Goal: Task Accomplishment & Management: Manage account settings

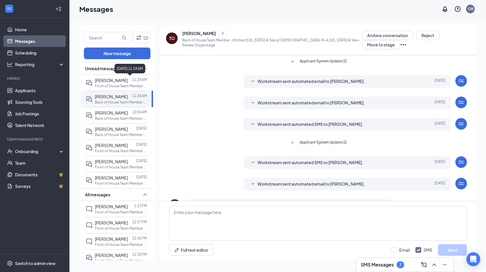
scroll to position [33, 0]
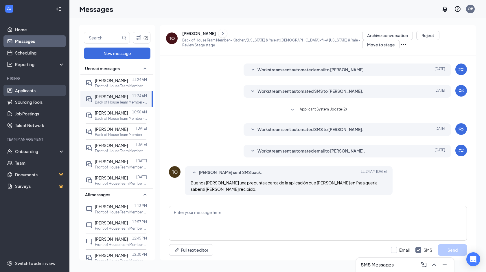
click at [35, 92] on link "Applicants" at bounding box center [40, 91] width 50 height 12
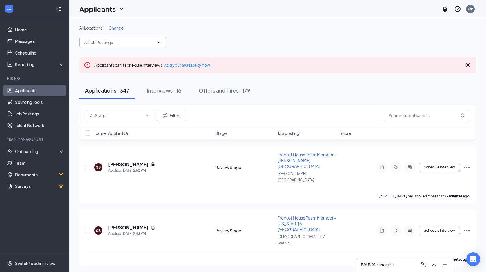
click at [138, 38] on span at bounding box center [122, 42] width 87 height 12
click at [133, 44] on input "text" at bounding box center [119, 42] width 70 height 6
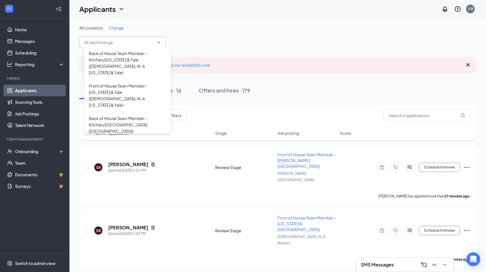
click at [133, 44] on input "text" at bounding box center [119, 42] width 70 height 6
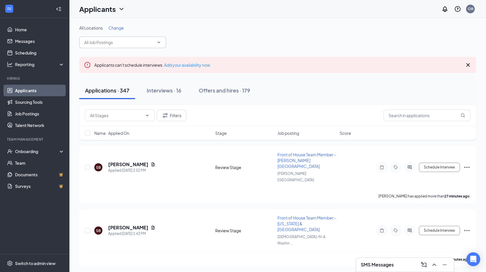
click at [133, 43] on input "text" at bounding box center [119, 42] width 70 height 6
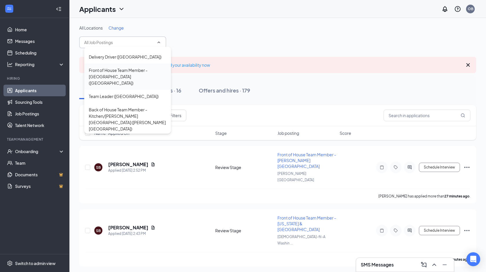
scroll to position [101, 0]
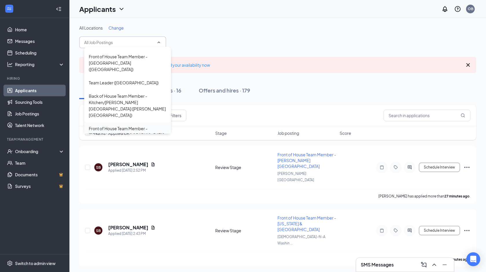
click at [145, 125] on div "Front of House Team Member - [PERSON_NAME][GEOGRAPHIC_DATA] ([PERSON_NAME][GEOG…" at bounding box center [128, 134] width 78 height 19
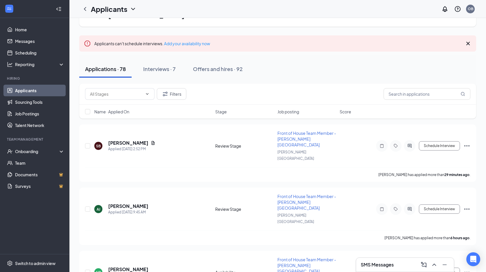
scroll to position [41, 0]
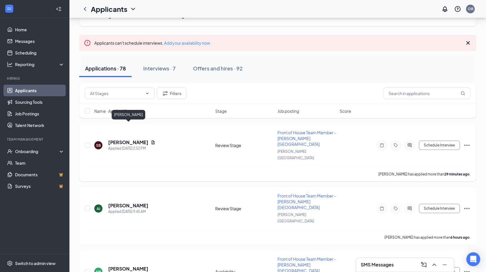
click at [130, 139] on h5 "[PERSON_NAME]" at bounding box center [128, 142] width 40 height 6
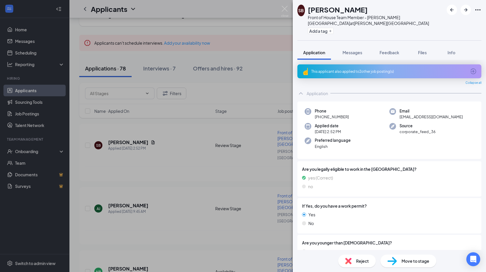
click at [394, 260] on img at bounding box center [393, 261] width 10 height 8
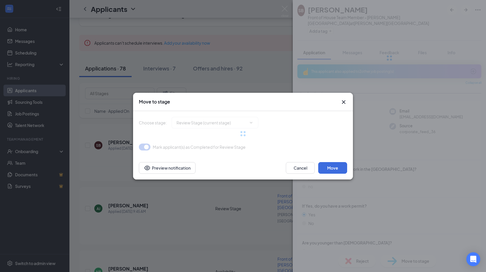
type input "Onsite Interview (next stage)"
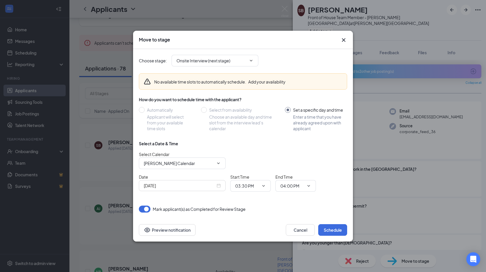
click at [219, 184] on div "[DATE]" at bounding box center [182, 185] width 77 height 6
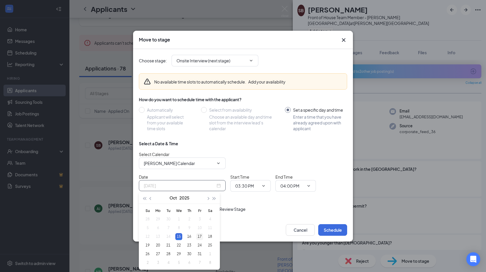
type input "[DATE]"
click at [198, 235] on div "17" at bounding box center [199, 236] width 7 height 7
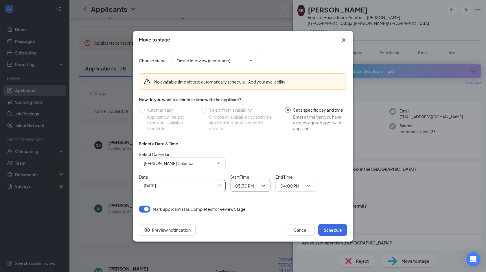
click at [241, 185] on input "03:30 PM" at bounding box center [247, 185] width 24 height 6
click at [259, 103] on div "01:00 PM" at bounding box center [255, 104] width 31 height 6
type input "01:00 PM"
click at [288, 186] on input "04:00 PM" at bounding box center [293, 185] width 24 height 6
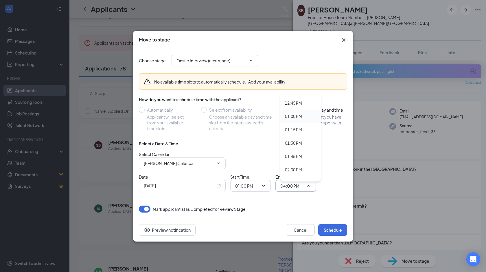
scroll to position [677, 0]
click at [294, 132] on div "01:15 PM" at bounding box center [293, 130] width 17 height 6
type input "01:15 PM"
click at [332, 229] on button "Schedule" at bounding box center [333, 230] width 29 height 12
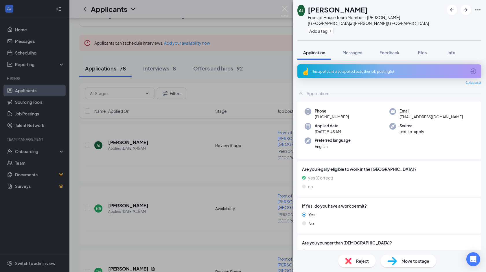
click at [404, 263] on span "Move to stage" at bounding box center [416, 260] width 28 height 6
type input "Onsite Interview (next stage)"
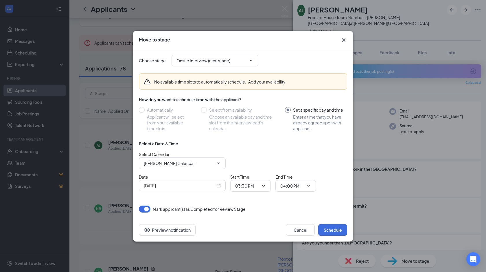
click at [219, 186] on div "[DATE]" at bounding box center [182, 185] width 77 height 6
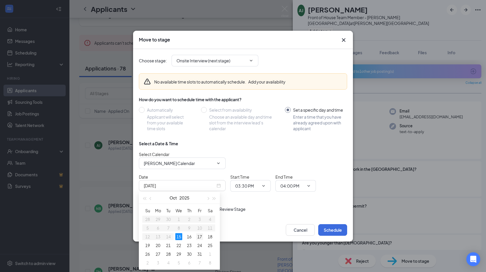
type input "[DATE]"
click at [200, 236] on div "17" at bounding box center [199, 236] width 7 height 7
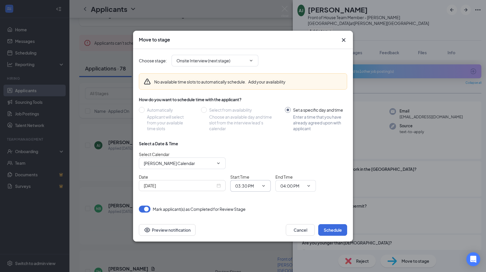
click at [252, 190] on span "03:30 PM" at bounding box center [250, 186] width 41 height 12
click at [255, 187] on input "03:30 PM" at bounding box center [247, 185] width 24 height 6
click at [252, 154] on div "01:15 PM" at bounding box center [248, 155] width 17 height 6
type input "01:15 PM"
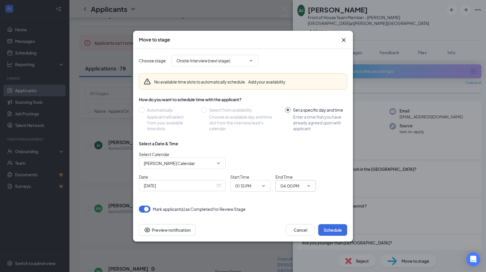
click at [295, 186] on input "04:00 PM" at bounding box center [293, 185] width 24 height 6
click at [297, 155] on div "01:30 PM" at bounding box center [293, 155] width 17 height 6
type input "01:30 PM"
click at [334, 229] on button "Schedule" at bounding box center [333, 230] width 29 height 12
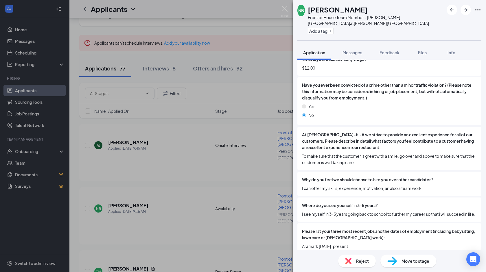
scroll to position [334, 0]
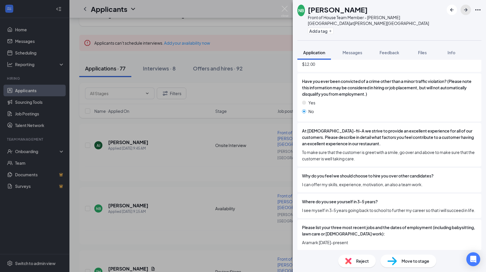
click at [465, 6] on icon "ArrowRight" at bounding box center [466, 9] width 7 height 7
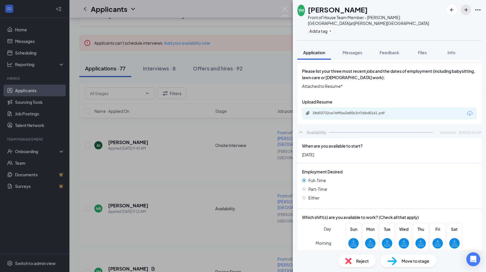
scroll to position [461, 0]
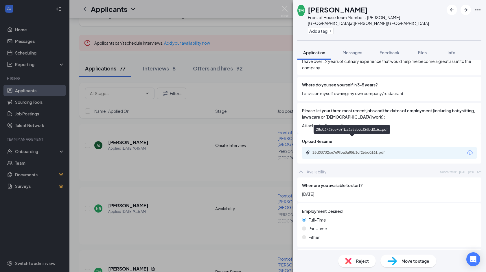
click at [369, 150] on div "28d03732ce7e9fba3a85b3cf26bd0161.pdf" at bounding box center [353, 152] width 81 height 5
click at [34, 53] on div "TM [PERSON_NAME] Front of House Team Member - [PERSON_NAME][GEOGRAPHIC_DATA] at…" at bounding box center [243, 136] width 486 height 272
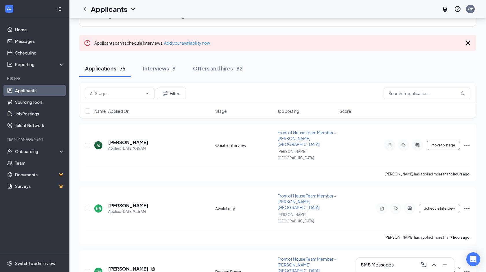
click at [34, 53] on link "Scheduling" at bounding box center [40, 53] width 50 height 12
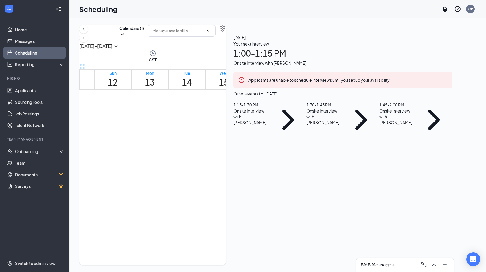
scroll to position [263, 0]
click at [39, 87] on link "Applicants" at bounding box center [40, 91] width 50 height 12
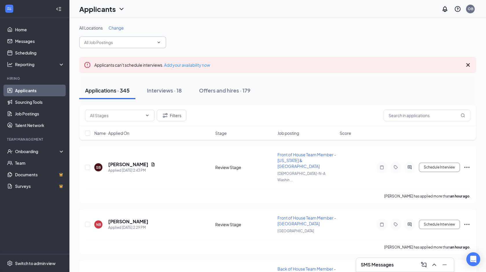
click at [126, 45] on input "text" at bounding box center [119, 42] width 70 height 6
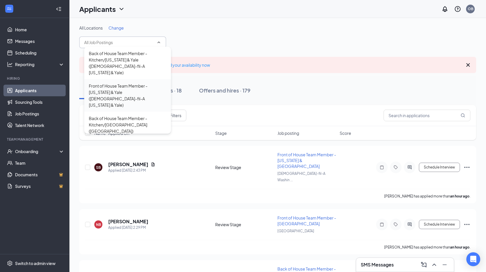
click at [129, 87] on div "Front of House Team Member - [US_STATE] & Yale ([DEMOGRAPHIC_DATA]-fil-A [US_ST…" at bounding box center [128, 95] width 78 height 25
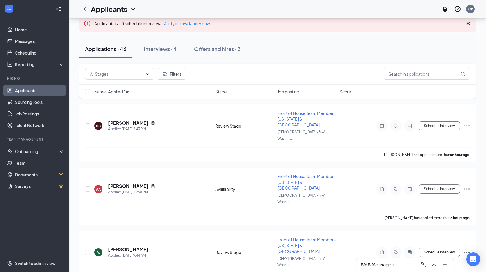
scroll to position [67, 0]
click at [137, 182] on h5 "[PERSON_NAME]" at bounding box center [128, 185] width 40 height 6
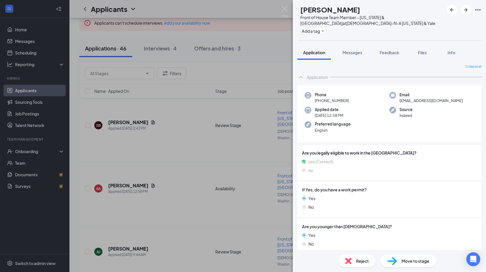
click at [185, 74] on div "AA [PERSON_NAME] Front of House Team Member - [US_STATE] & Yale at [DEMOGRAPHIC…" at bounding box center [243, 136] width 486 height 272
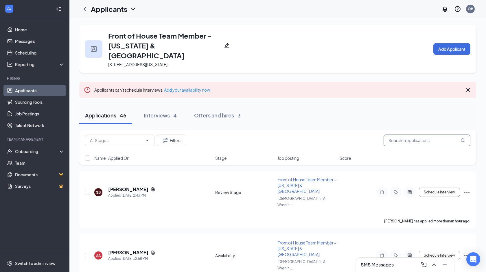
click at [415, 134] on input "text" at bounding box center [427, 140] width 87 height 12
type input "[PERSON_NAME]"
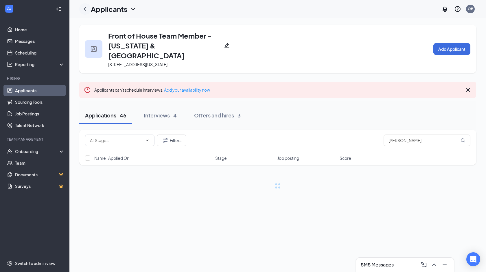
click at [87, 7] on icon "ChevronLeft" at bounding box center [85, 9] width 7 height 7
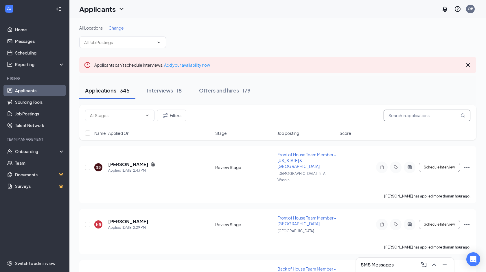
click at [398, 118] on input "text" at bounding box center [427, 115] width 87 height 12
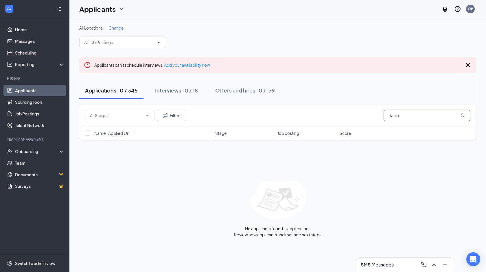
click at [413, 118] on input "dania" at bounding box center [427, 115] width 87 height 12
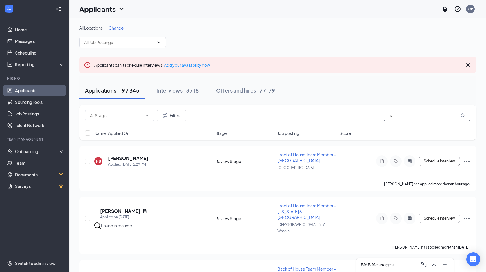
type input "d"
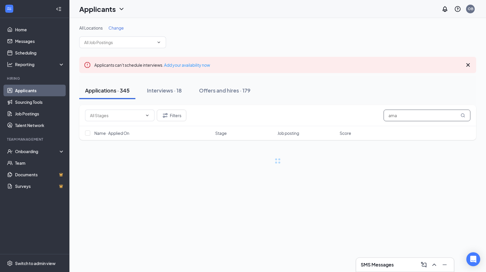
type input "ama"
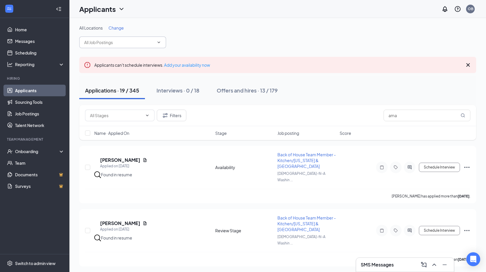
click at [114, 42] on input "text" at bounding box center [119, 42] width 70 height 6
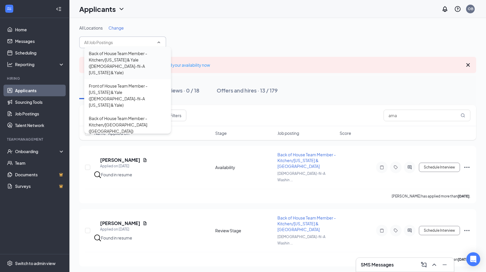
click at [113, 58] on div "Back of House Team Member - Kitchen/[US_STATE] & Yale ([DEMOGRAPHIC_DATA]-fil-A…" at bounding box center [128, 62] width 78 height 25
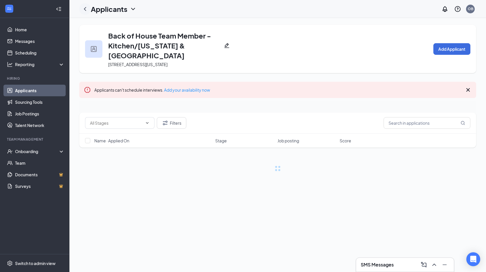
click at [88, 8] on icon "ChevronLeft" at bounding box center [85, 9] width 7 height 7
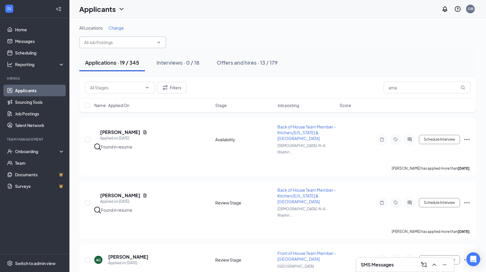
click at [118, 44] on input "text" at bounding box center [119, 42] width 70 height 6
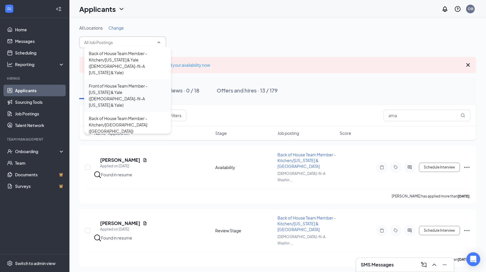
click at [114, 90] on div "Front of House Team Member - [US_STATE] & Yale ([DEMOGRAPHIC_DATA]-fil-A [US_ST…" at bounding box center [128, 95] width 78 height 25
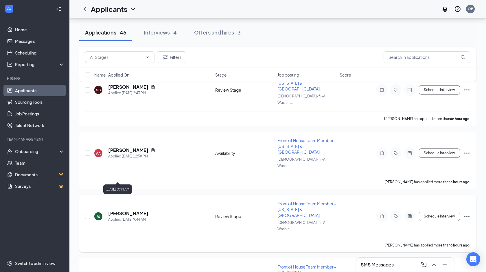
scroll to position [103, 0]
click at [139, 271] on h5 "[PERSON_NAME]" at bounding box center [128, 276] width 40 height 6
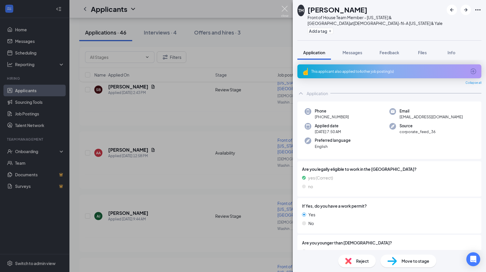
click at [286, 11] on img at bounding box center [284, 11] width 7 height 11
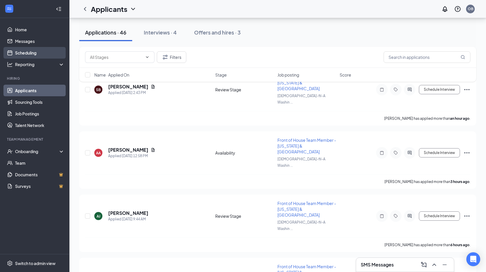
click at [33, 58] on link "Scheduling" at bounding box center [40, 53] width 50 height 12
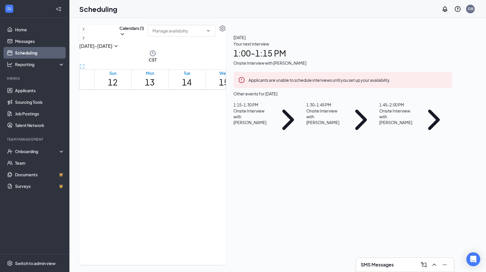
scroll to position [385, 0]
click at [49, 91] on link "Applicants" at bounding box center [40, 91] width 50 height 12
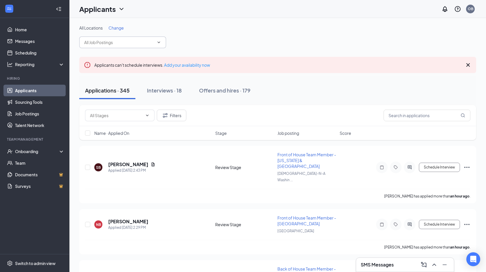
click at [117, 43] on input "text" at bounding box center [119, 42] width 70 height 6
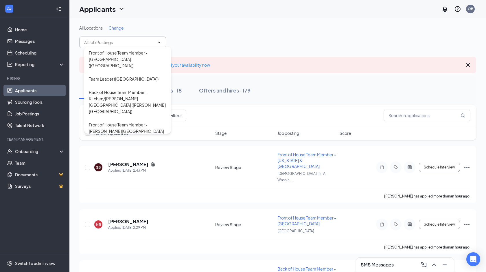
scroll to position [108, 0]
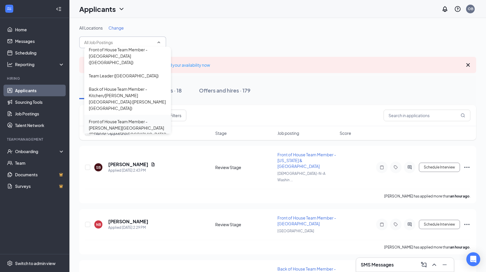
click at [122, 118] on div "Front of House Team Member - [PERSON_NAME][GEOGRAPHIC_DATA] ([PERSON_NAME][GEOG…" at bounding box center [128, 127] width 78 height 19
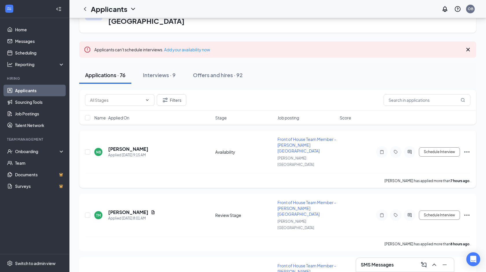
scroll to position [38, 0]
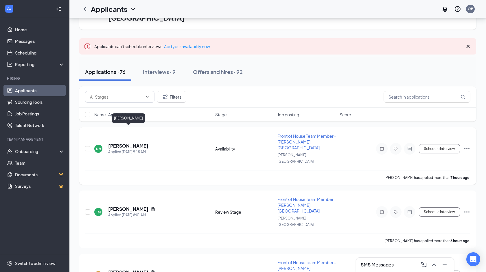
click at [146, 142] on h5 "[PERSON_NAME]" at bounding box center [128, 145] width 40 height 6
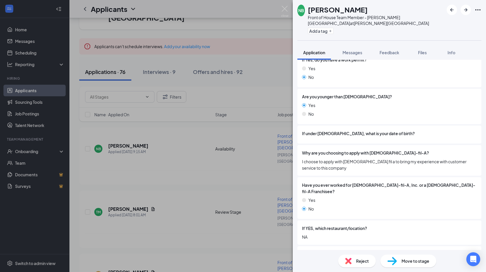
scroll to position [138, 0]
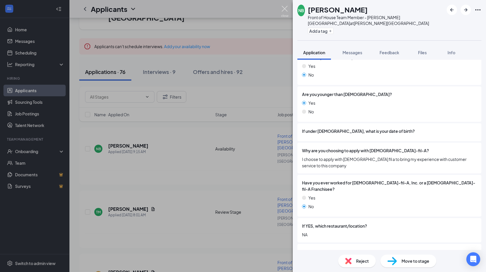
click at [286, 8] on img at bounding box center [284, 11] width 7 height 11
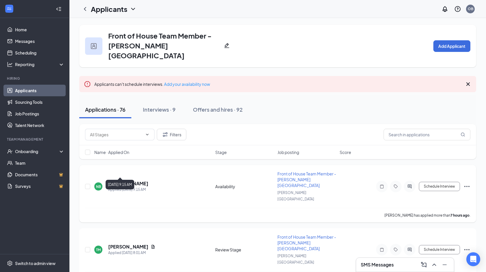
click at [138, 180] on h5 "[PERSON_NAME]" at bounding box center [128, 183] width 40 height 6
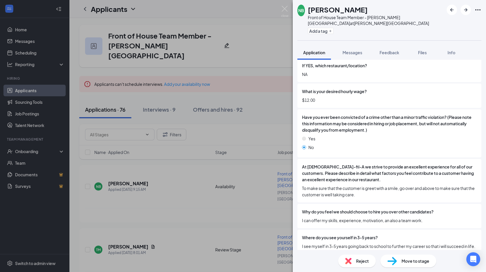
scroll to position [334, 0]
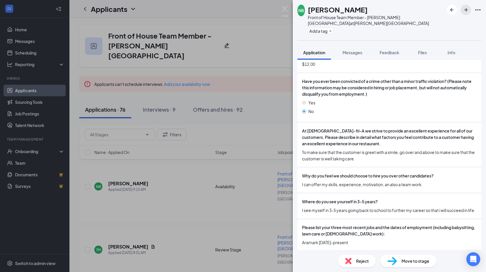
click at [467, 11] on icon "ArrowRight" at bounding box center [466, 9] width 7 height 7
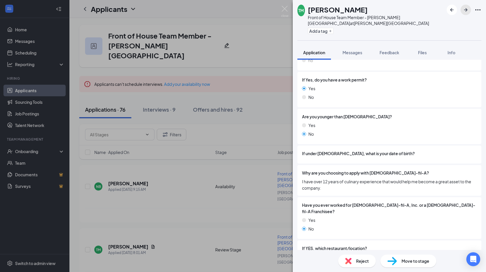
scroll to position [141, 0]
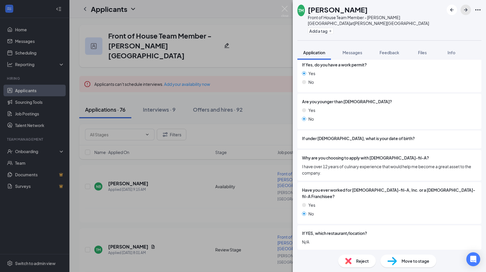
click at [468, 11] on icon "ArrowRight" at bounding box center [466, 9] width 7 height 7
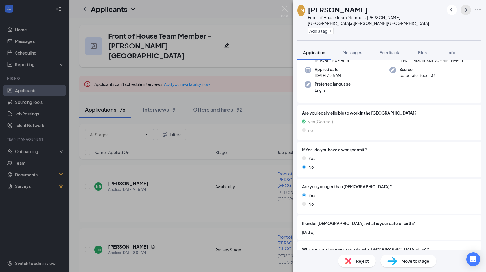
scroll to position [40, 0]
click at [470, 11] on button "button" at bounding box center [466, 10] width 10 height 10
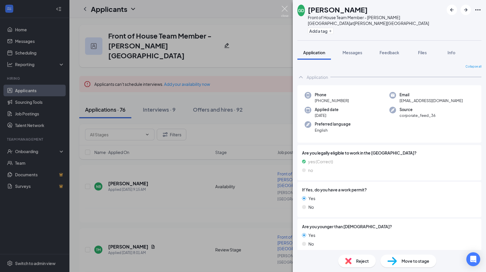
click at [287, 10] on img at bounding box center [284, 11] width 7 height 11
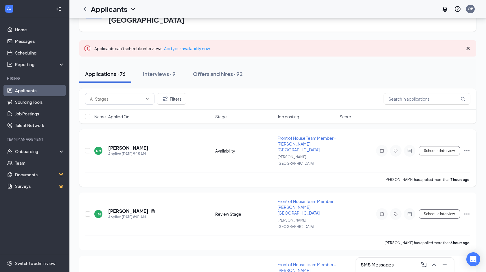
scroll to position [39, 0]
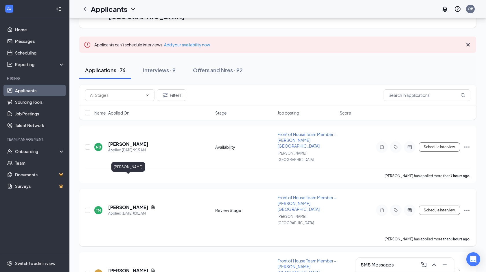
click at [139, 204] on h5 "[PERSON_NAME]" at bounding box center [128, 207] width 40 height 6
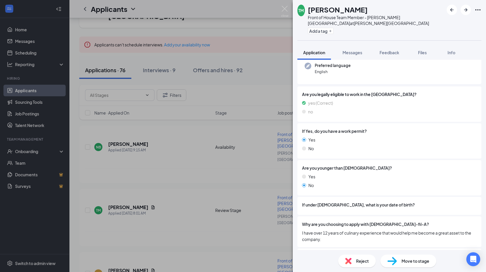
scroll to position [76, 0]
click at [246, 237] on div "TM [PERSON_NAME] Front of House Team Member - [PERSON_NAME][GEOGRAPHIC_DATA] at…" at bounding box center [243, 136] width 486 height 272
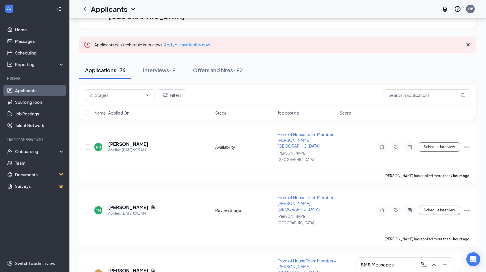
click at [131, 267] on h5 "[PERSON_NAME]" at bounding box center [128, 270] width 40 height 6
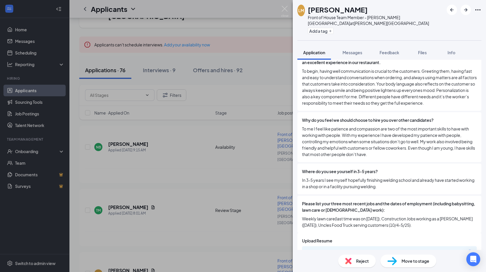
scroll to position [429, 0]
click at [190, 202] on div "[PERSON_NAME] Front of House Team Member - [PERSON_NAME][GEOGRAPHIC_DATA] at [P…" at bounding box center [243, 136] width 486 height 272
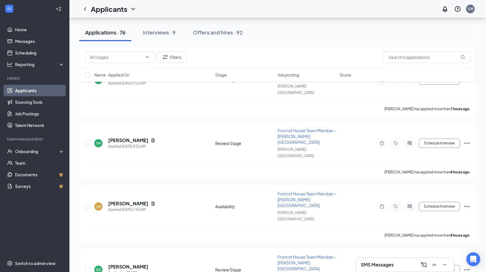
scroll to position [108, 0]
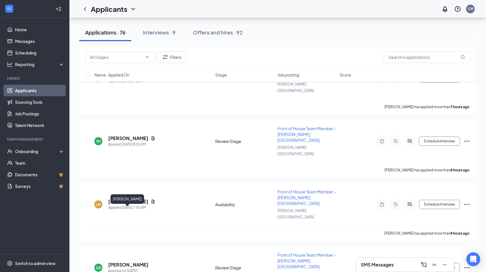
click at [135, 261] on h5 "[PERSON_NAME]" at bounding box center [128, 264] width 40 height 6
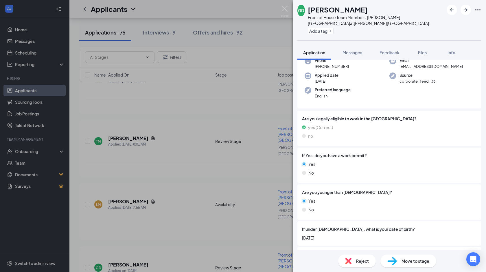
scroll to position [33, 0]
click at [194, 206] on div "GD [PERSON_NAME] Front of House Team Member - [PERSON_NAME][GEOGRAPHIC_DATA] at…" at bounding box center [243, 136] width 486 height 272
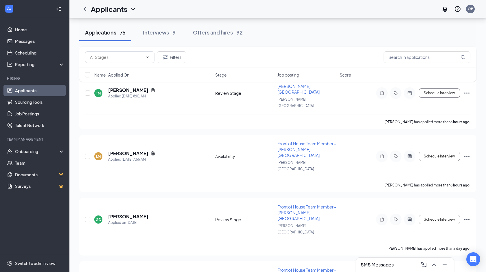
scroll to position [159, 0]
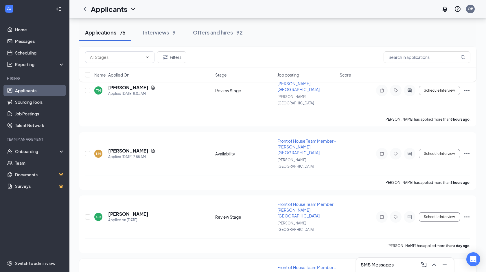
click at [116, 271] on h5 "[PERSON_NAME]" at bounding box center [128, 277] width 40 height 6
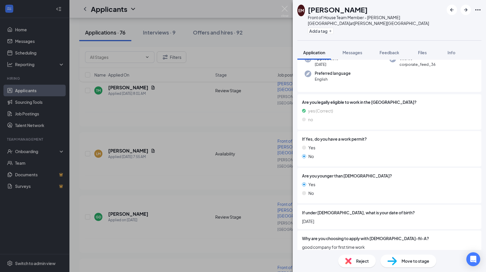
scroll to position [79, 0]
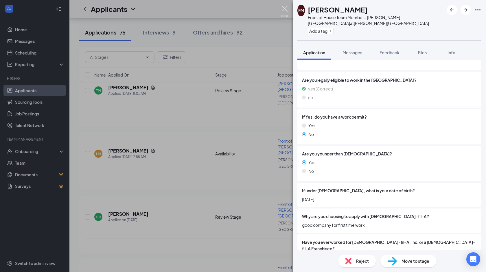
click at [283, 6] on img at bounding box center [284, 11] width 7 height 11
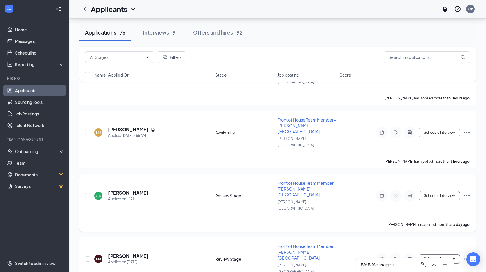
scroll to position [181, 0]
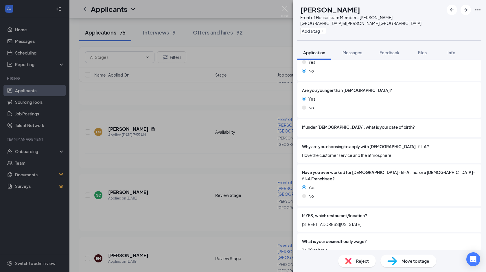
scroll to position [149, 0]
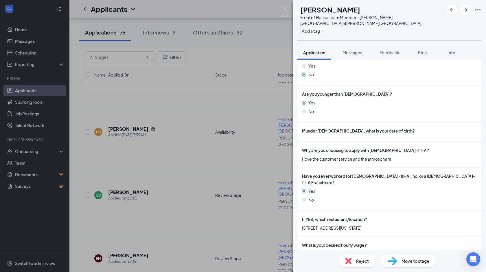
click at [174, 112] on div "SF [PERSON_NAME] Front of House Team Member - [PERSON_NAME][GEOGRAPHIC_DATA] at…" at bounding box center [243, 136] width 486 height 272
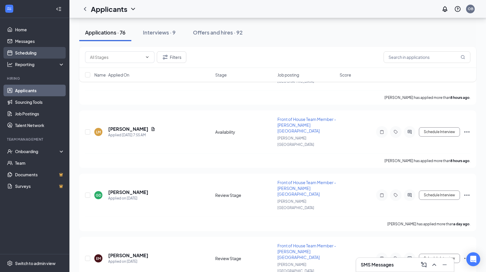
click at [44, 51] on link "Scheduling" at bounding box center [40, 53] width 50 height 12
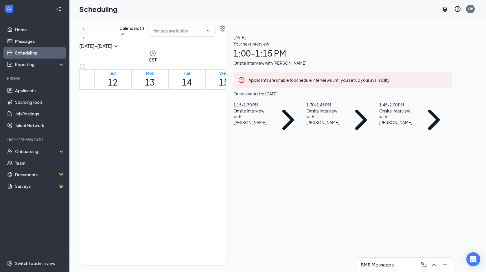
scroll to position [314, 0]
click at [390, 60] on h1 "1:00 - 1:15 PM" at bounding box center [343, 53] width 219 height 13
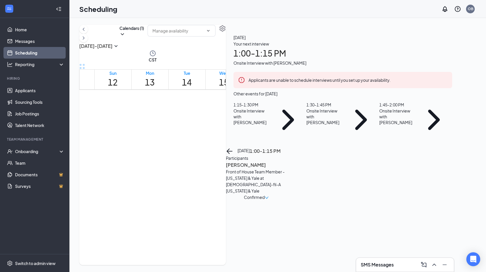
click at [287, 161] on h3 "[PERSON_NAME]" at bounding box center [256, 165] width 61 height 8
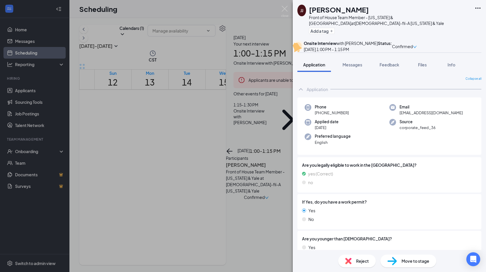
click at [413, 43] on span "Confirmed" at bounding box center [402, 46] width 21 height 6
click at [436, 60] on span "Request Reschedule" at bounding box center [440, 63] width 40 height 6
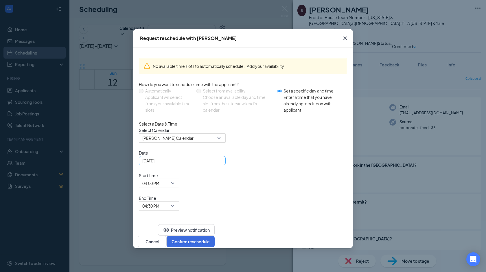
click at [219, 164] on div "[DATE]" at bounding box center [182, 160] width 80 height 6
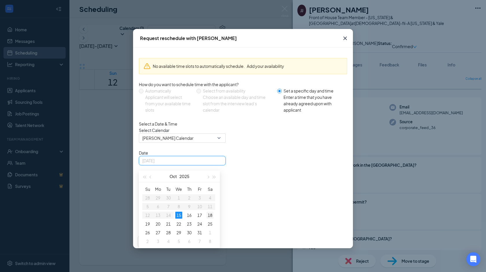
type input "[DATE]"
click at [210, 218] on div "18" at bounding box center [210, 214] width 7 height 7
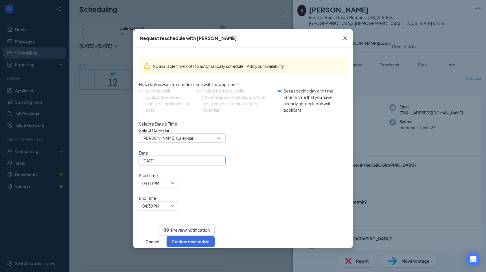
click at [160, 179] on span "04:00 PM" at bounding box center [150, 183] width 17 height 9
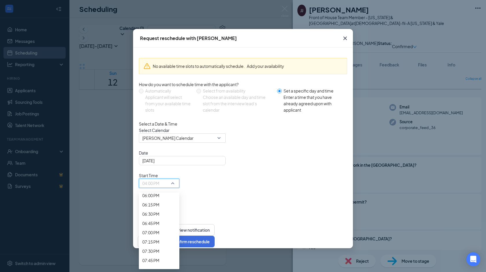
scroll to position [676, 0]
click at [160, 7] on span "01:00 PM" at bounding box center [150, 3] width 17 height 6
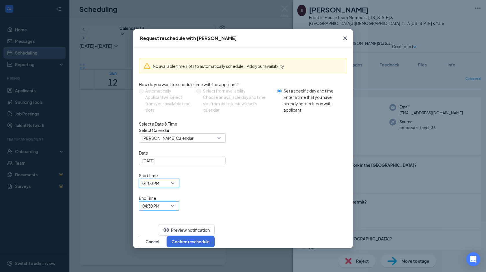
click at [160, 201] on span "04:30 PM" at bounding box center [150, 205] width 17 height 9
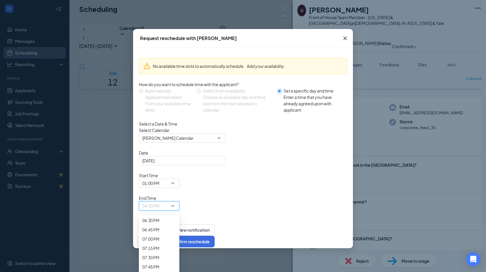
scroll to position [690, 0]
click at [160, 25] on span "01:15 PM" at bounding box center [150, 22] width 17 height 6
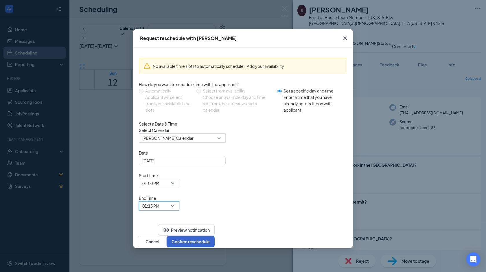
click at [215, 235] on button "Confirm reschedule" at bounding box center [191, 241] width 48 height 12
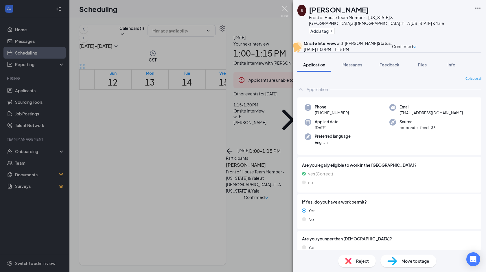
click at [281, 11] on img at bounding box center [284, 11] width 7 height 11
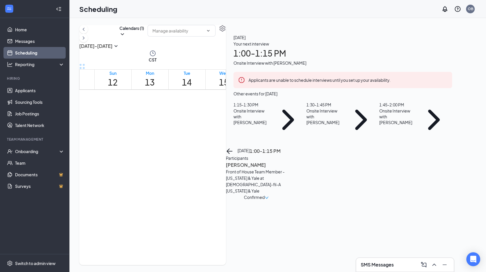
click at [287, 161] on h3 "[PERSON_NAME]" at bounding box center [256, 165] width 61 height 8
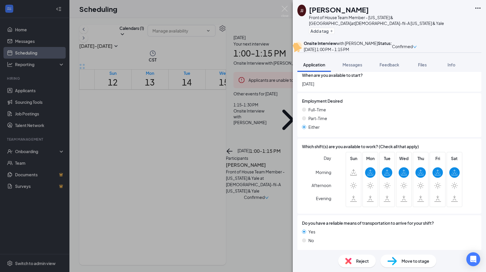
scroll to position [593, 0]
click at [284, 13] on img at bounding box center [284, 11] width 7 height 11
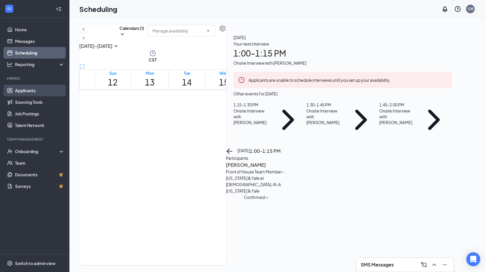
click at [41, 89] on link "Applicants" at bounding box center [40, 91] width 50 height 12
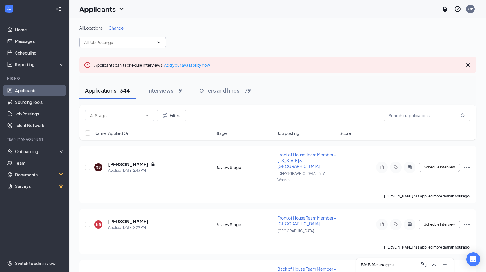
click at [125, 45] on input "text" at bounding box center [119, 42] width 70 height 6
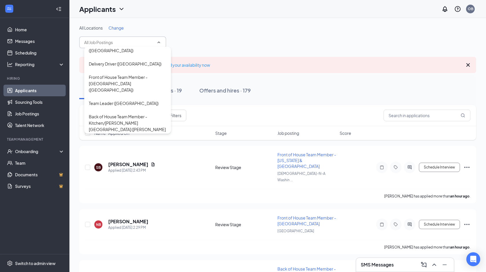
scroll to position [110, 0]
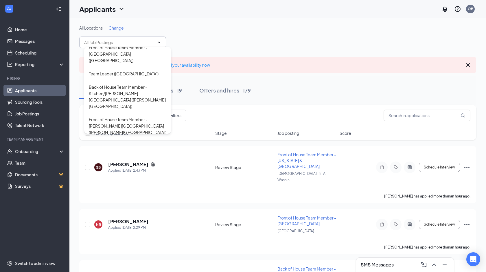
click at [130, 116] on div "Front of House Team Member - [PERSON_NAME][GEOGRAPHIC_DATA] ([PERSON_NAME][GEOG…" at bounding box center [128, 125] width 78 height 19
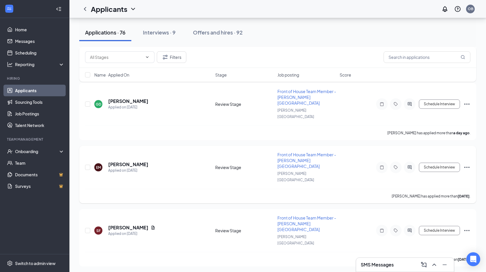
scroll to position [273, 0]
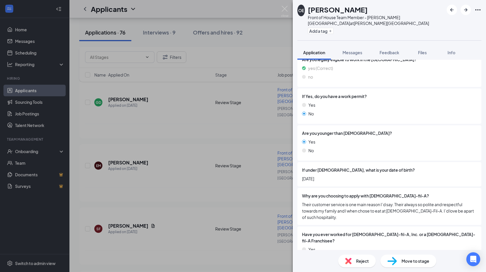
scroll to position [109, 0]
click at [214, 181] on div "OE [PERSON_NAME] Front of House Team Member - [PERSON_NAME][GEOGRAPHIC_DATA] at…" at bounding box center [243, 136] width 486 height 272
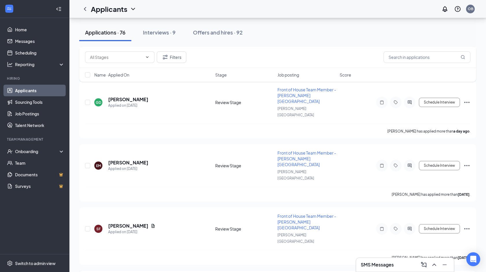
scroll to position [323, 0]
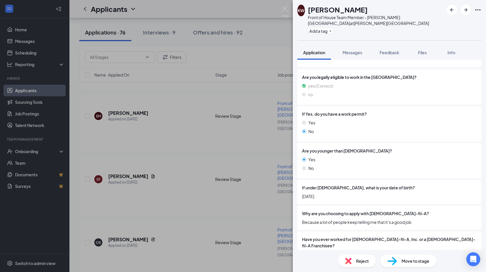
scroll to position [78, 0]
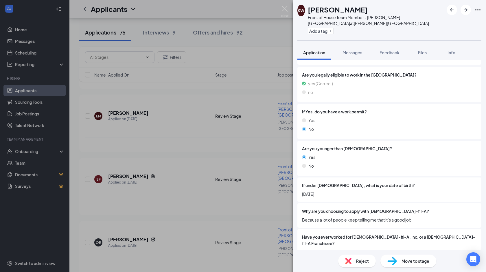
click at [195, 195] on div "KW [PERSON_NAME] Front of House Team Member - [PERSON_NAME][GEOGRAPHIC_DATA] at…" at bounding box center [243, 136] width 486 height 272
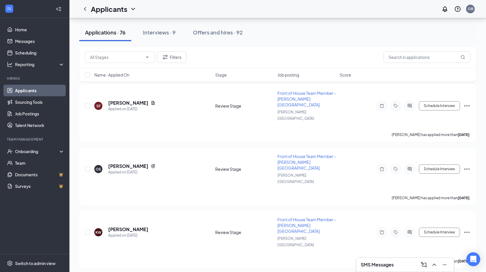
scroll to position [397, 0]
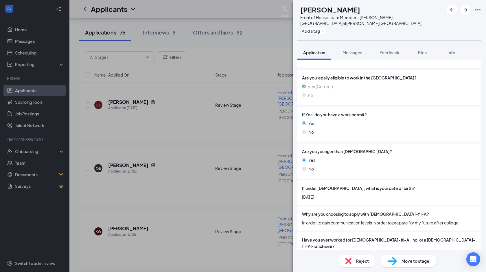
scroll to position [104, 0]
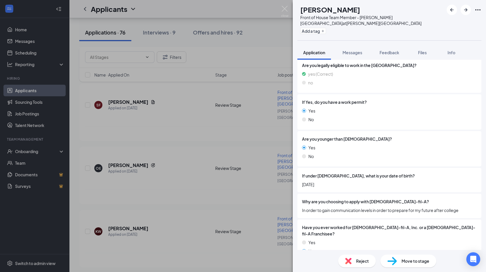
click at [208, 191] on div "AT A’[PERSON_NAME] Front of House Team Member - [PERSON_NAME][GEOGRAPHIC_DATA] …" at bounding box center [243, 136] width 486 height 272
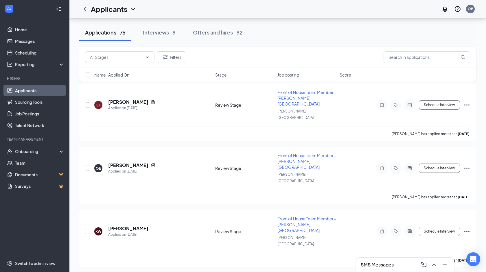
scroll to position [436, 0]
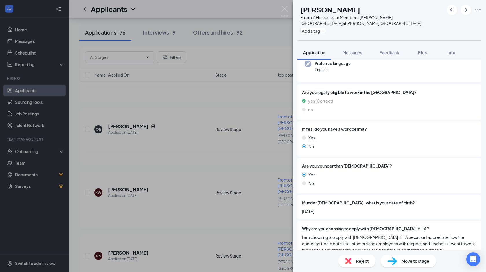
scroll to position [85, 0]
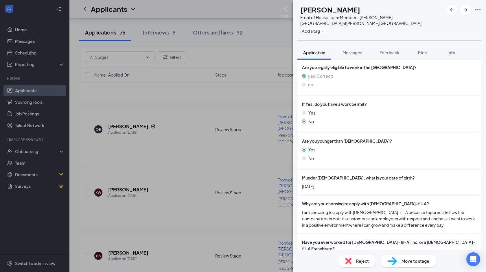
click at [193, 209] on div "IR [PERSON_NAME] Front of House Team Member - [PERSON_NAME][GEOGRAPHIC_DATA] at…" at bounding box center [243, 136] width 486 height 272
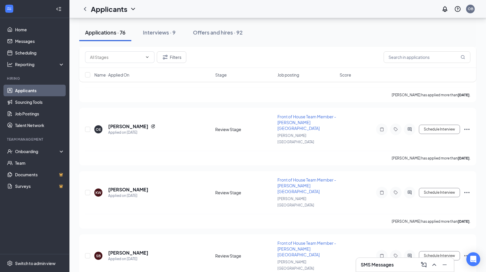
scroll to position [477, 0]
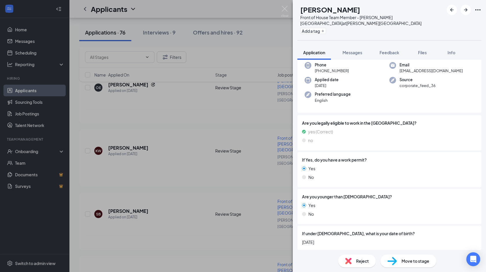
scroll to position [47, 0]
click at [214, 207] on div "AC [PERSON_NAME] Front of House Team Member - [PERSON_NAME][GEOGRAPHIC_DATA] at…" at bounding box center [243, 136] width 486 height 272
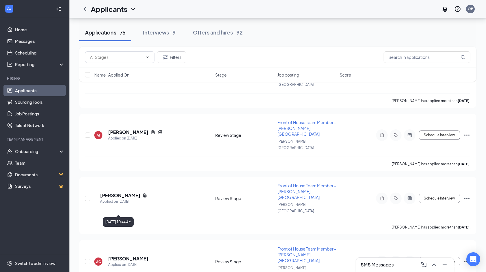
scroll to position [628, 0]
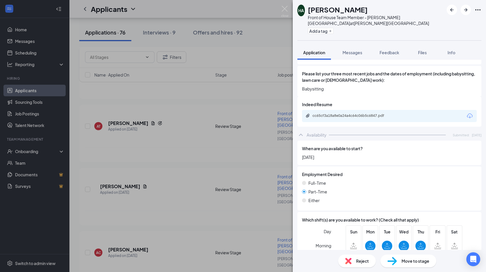
scroll to position [513, 0]
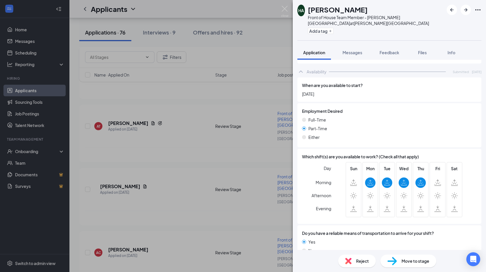
click at [185, 180] on div "HA [PERSON_NAME] Front of House Team Member - [PERSON_NAME][GEOGRAPHIC_DATA] at…" at bounding box center [243, 136] width 486 height 272
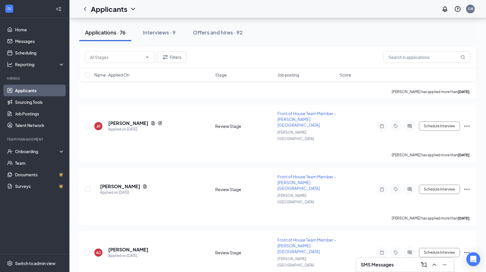
scroll to position [678, 0]
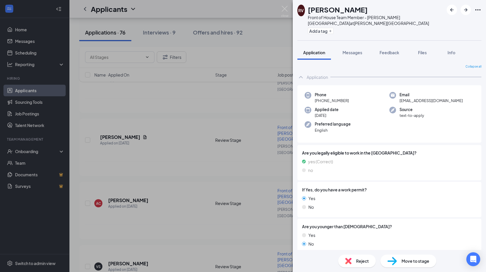
click at [406, 260] on span "Move to stage" at bounding box center [416, 260] width 28 height 6
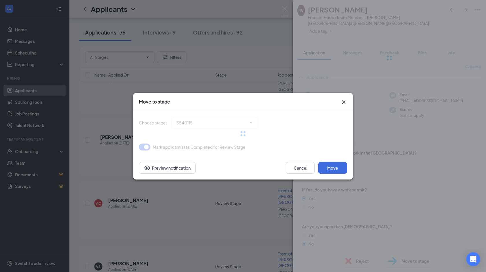
type input "Onsite Interview (next stage)"
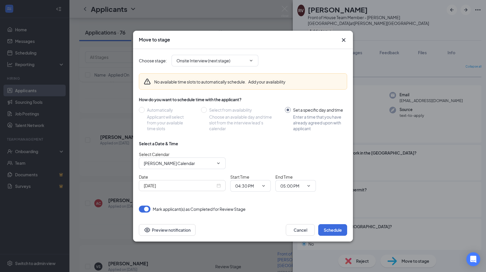
click at [220, 185] on div "[DATE]" at bounding box center [182, 185] width 77 height 6
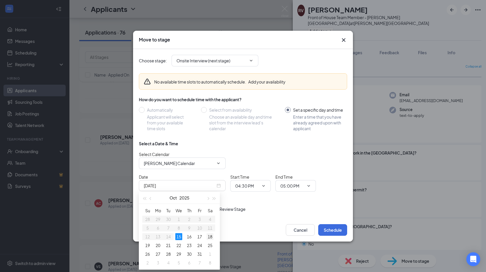
type input "[DATE]"
click at [211, 236] on div "18" at bounding box center [210, 236] width 7 height 7
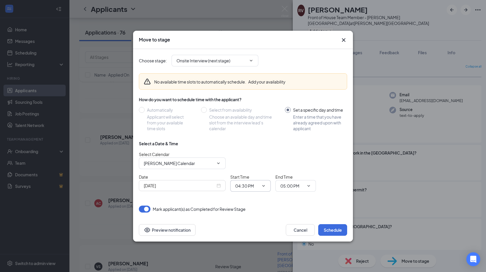
click at [260, 182] on span "04:30 PM" at bounding box center [250, 186] width 41 height 12
click at [249, 181] on span "04:30 PM" at bounding box center [250, 186] width 41 height 12
click at [247, 180] on span "04:30 PM" at bounding box center [250, 186] width 41 height 12
click at [266, 184] on icon "ChevronDown" at bounding box center [263, 185] width 5 height 5
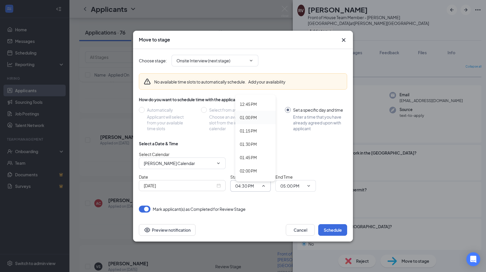
click at [254, 113] on div "01:00 PM" at bounding box center [255, 117] width 41 height 13
click at [255, 187] on input "01:00 PM" at bounding box center [247, 185] width 24 height 6
click at [258, 134] on div "01:15 PM" at bounding box center [255, 130] width 41 height 13
type input "01:15 PM"
click at [294, 185] on input "05:00 PM" at bounding box center [293, 185] width 24 height 6
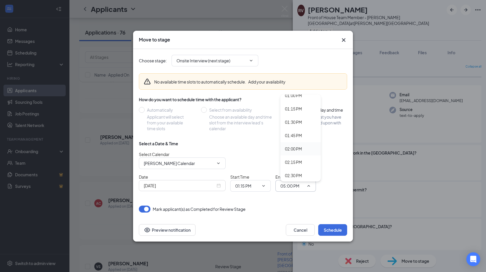
scroll to position [698, 0]
click at [298, 121] on div "01:30 PM" at bounding box center [293, 122] width 17 height 6
type input "01:30 PM"
click at [330, 229] on button "Schedule" at bounding box center [333, 230] width 29 height 12
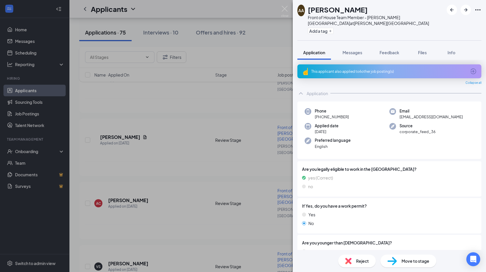
click at [420, 266] on div "Move to stage" at bounding box center [409, 260] width 56 height 13
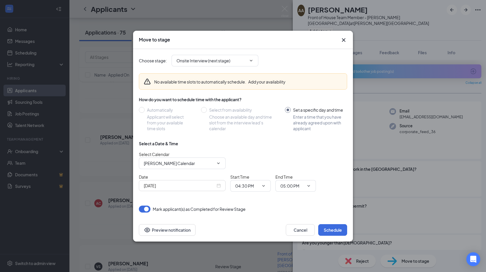
click at [221, 184] on div "[DATE]" at bounding box center [182, 185] width 87 height 11
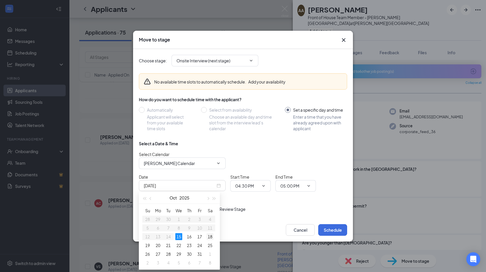
type input "[DATE]"
click at [212, 237] on div "18" at bounding box center [210, 236] width 7 height 7
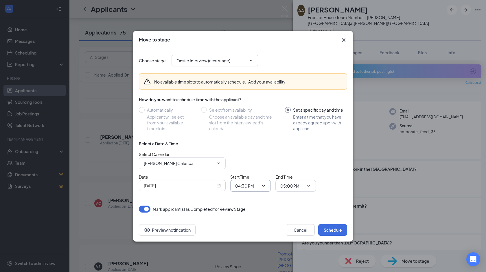
click at [257, 184] on input "04:30 PM" at bounding box center [247, 185] width 24 height 6
click at [255, 136] on div "01:30 PM" at bounding box center [248, 138] width 17 height 6
type input "01:30 PM"
click at [292, 185] on input "05:00 PM" at bounding box center [293, 185] width 24 height 6
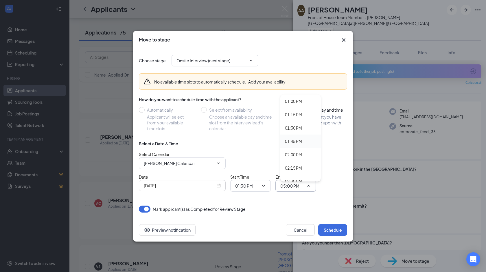
scroll to position [689, 0]
click at [301, 133] on div "01:30 PM" at bounding box center [293, 132] width 17 height 6
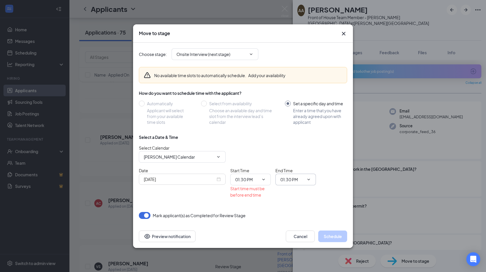
click at [292, 180] on input "01:30 PM" at bounding box center [293, 179] width 24 height 6
click at [299, 140] on div "01:45 PM" at bounding box center [293, 139] width 17 height 6
type input "01:45 PM"
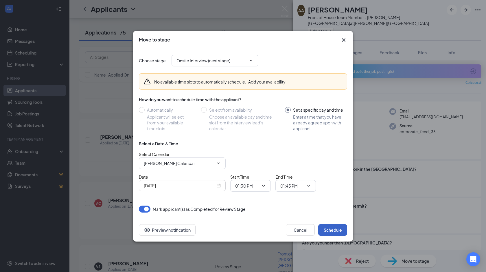
click at [332, 225] on button "Schedule" at bounding box center [333, 230] width 29 height 12
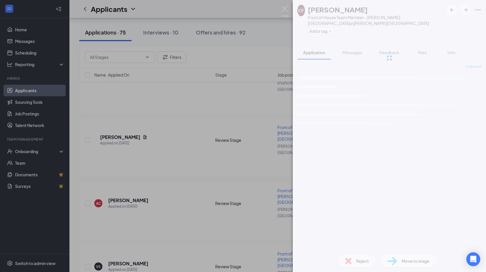
click at [38, 53] on div "CF [PERSON_NAME] Front of House Team Member - [PERSON_NAME][GEOGRAPHIC_DATA] at…" at bounding box center [243, 136] width 486 height 272
click at [38, 53] on link "Scheduling" at bounding box center [40, 53] width 50 height 12
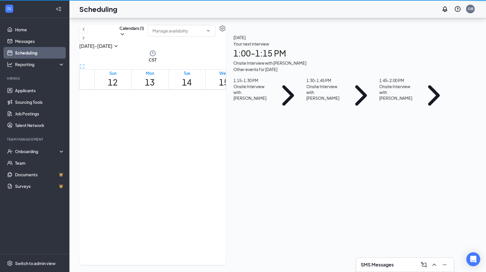
click at [38, 53] on link "Scheduling" at bounding box center [40, 53] width 50 height 12
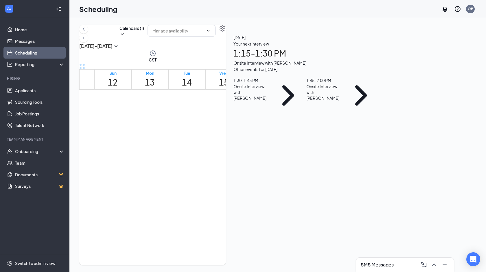
scroll to position [285, 0]
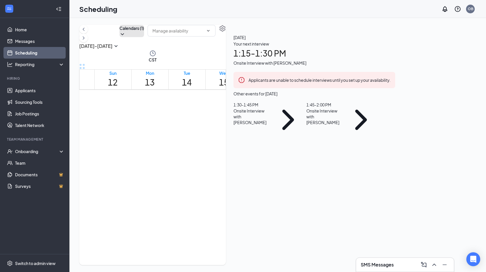
click at [144, 37] on button "Calendars (1)" at bounding box center [132, 31] width 25 height 12
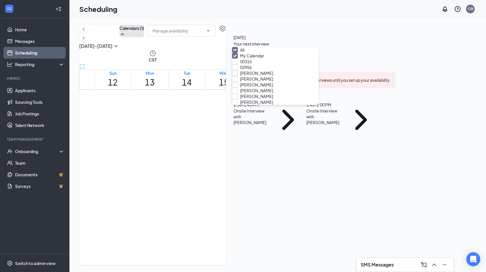
scroll to position [33, 0]
click at [237, 82] on input "[PERSON_NAME]" at bounding box center [252, 79] width 41 height 6
checkbox input "true"
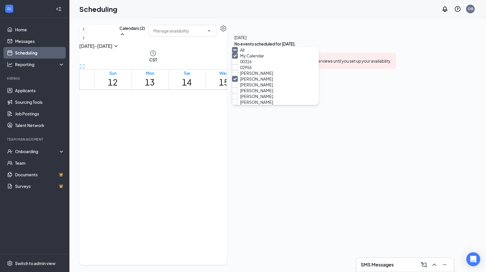
click at [211, 43] on div "[DATE] - [DATE] Calendars (2)" at bounding box center [153, 37] width 148 height 25
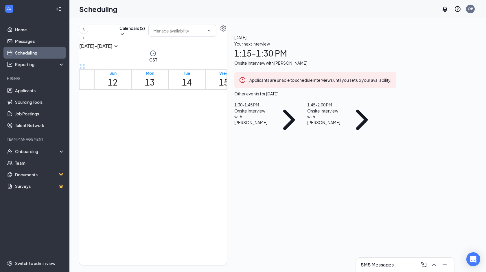
scroll to position [400, 0]
